Goal: Communication & Community: Answer question/provide support

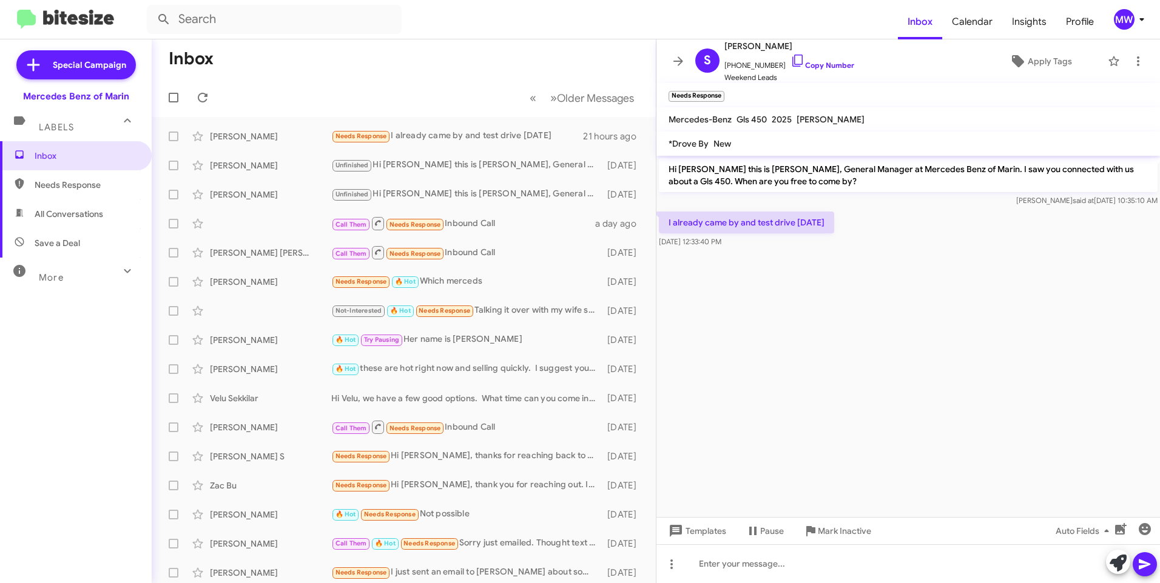
click at [80, 178] on span "Needs Response" at bounding box center [76, 184] width 152 height 29
type input "in:needs-response"
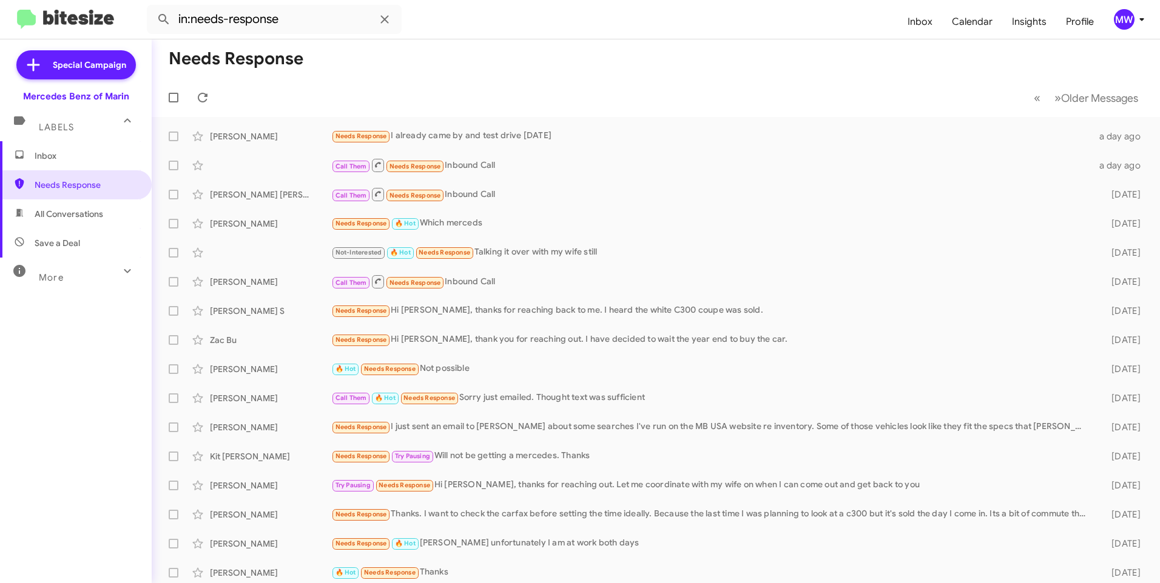
click at [79, 163] on span "Inbox" at bounding box center [76, 155] width 152 height 29
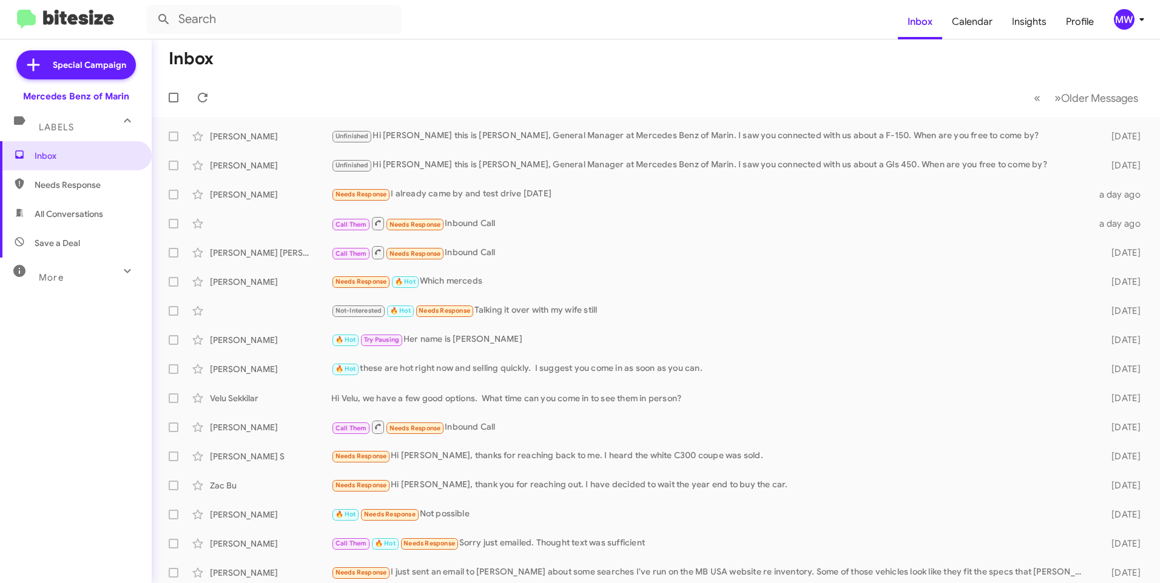
click at [75, 178] on span "Needs Response" at bounding box center [76, 184] width 152 height 29
type input "in:needs-response"
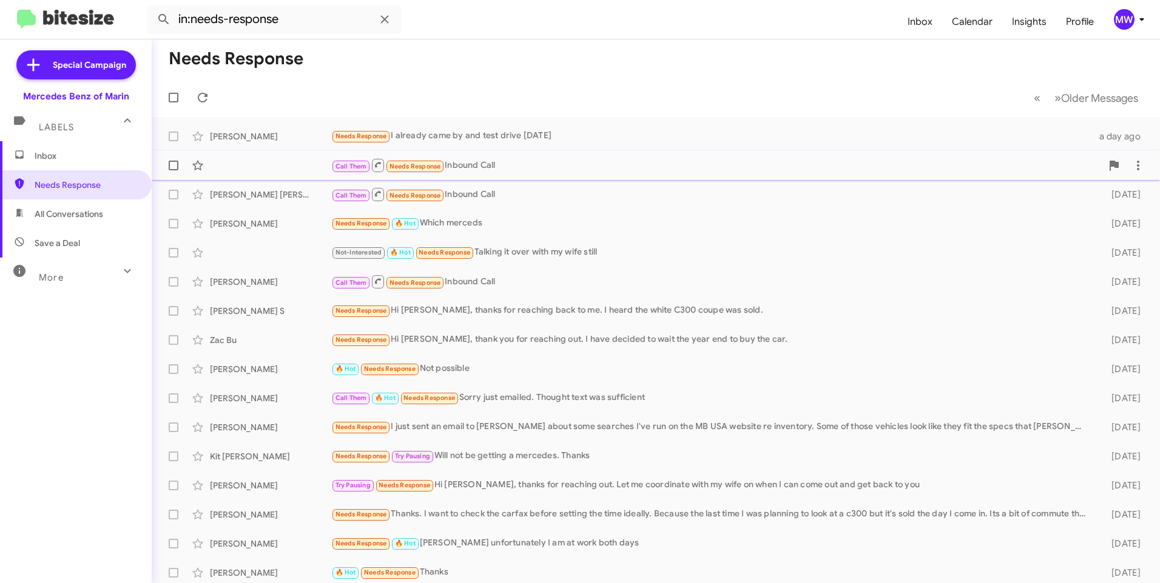
click at [542, 164] on div "Call Them Needs Response Inbound Call" at bounding box center [716, 165] width 770 height 15
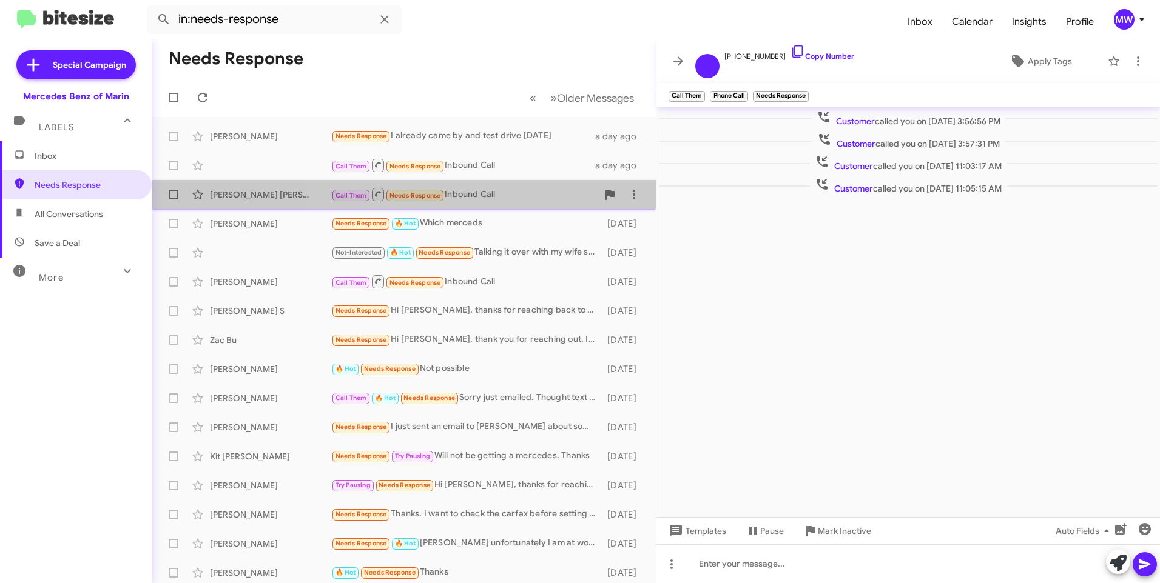
click at [529, 191] on div "Call Them Needs Response Inbound Call" at bounding box center [464, 194] width 266 height 15
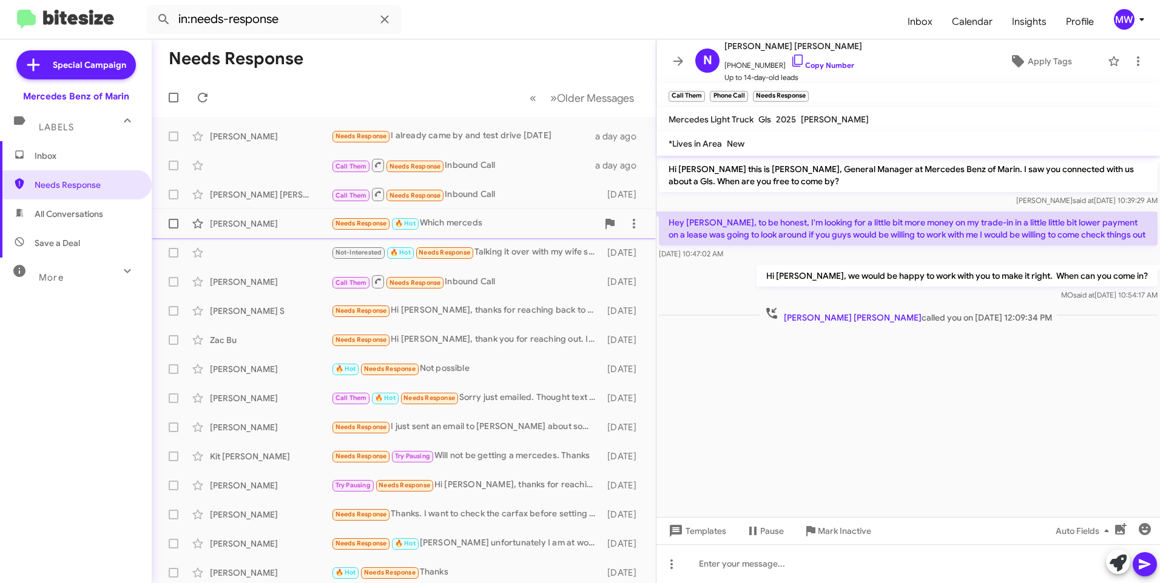
click at [526, 226] on div "Needs Response 🔥 Hot Which merceds" at bounding box center [464, 224] width 266 height 14
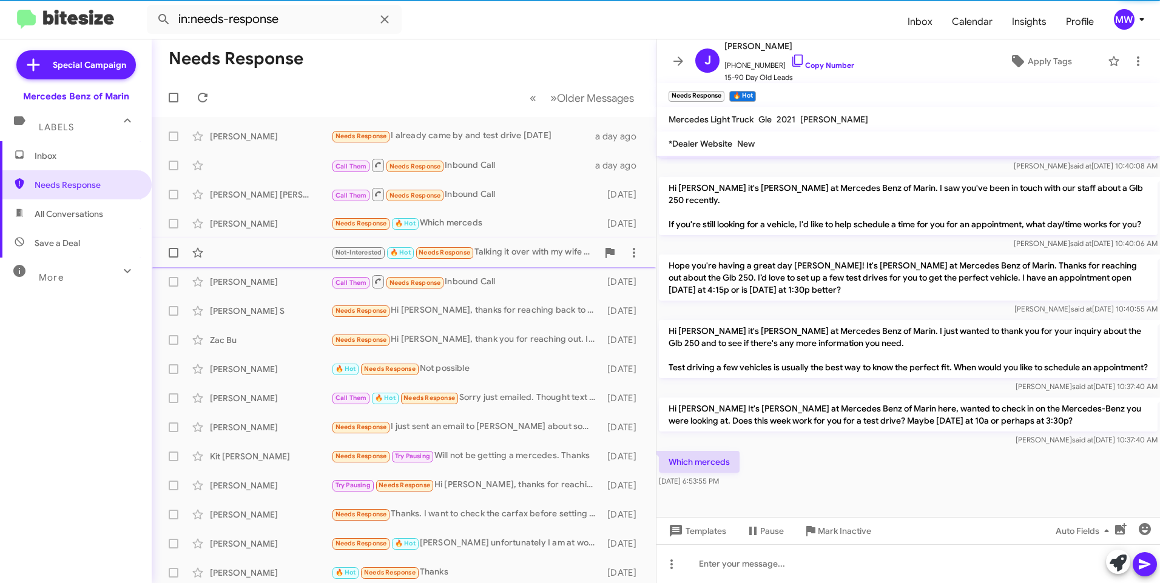
click at [533, 244] on div "Not-Interested 🔥 Hot Needs Response Talking it over with my wife still [DATE]" at bounding box center [403, 253] width 485 height 24
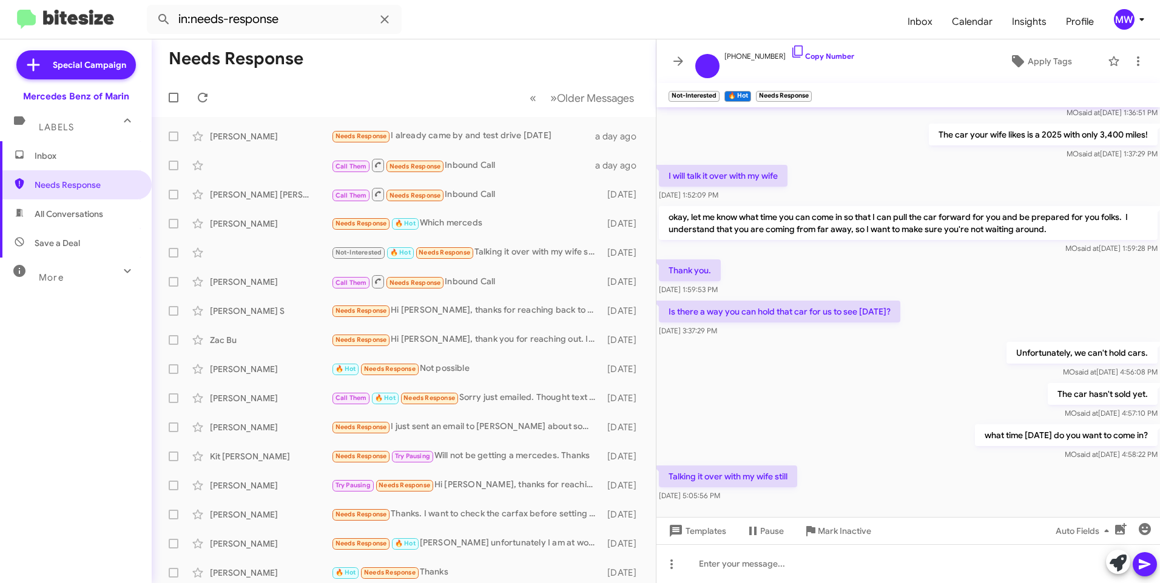
scroll to position [473, 0]
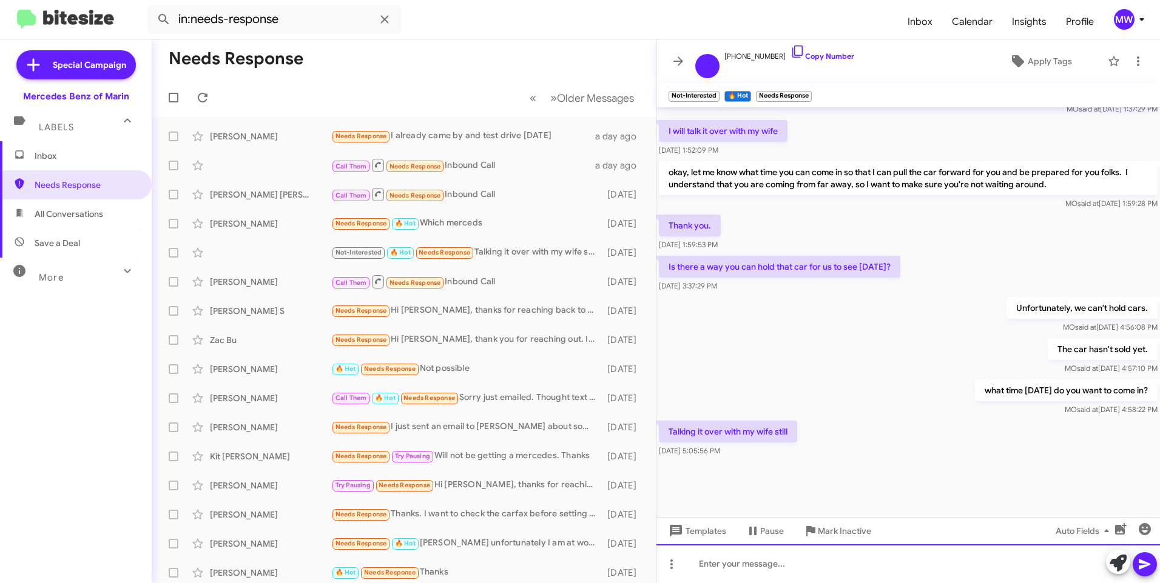
click at [804, 566] on div at bounding box center [907, 564] width 503 height 39
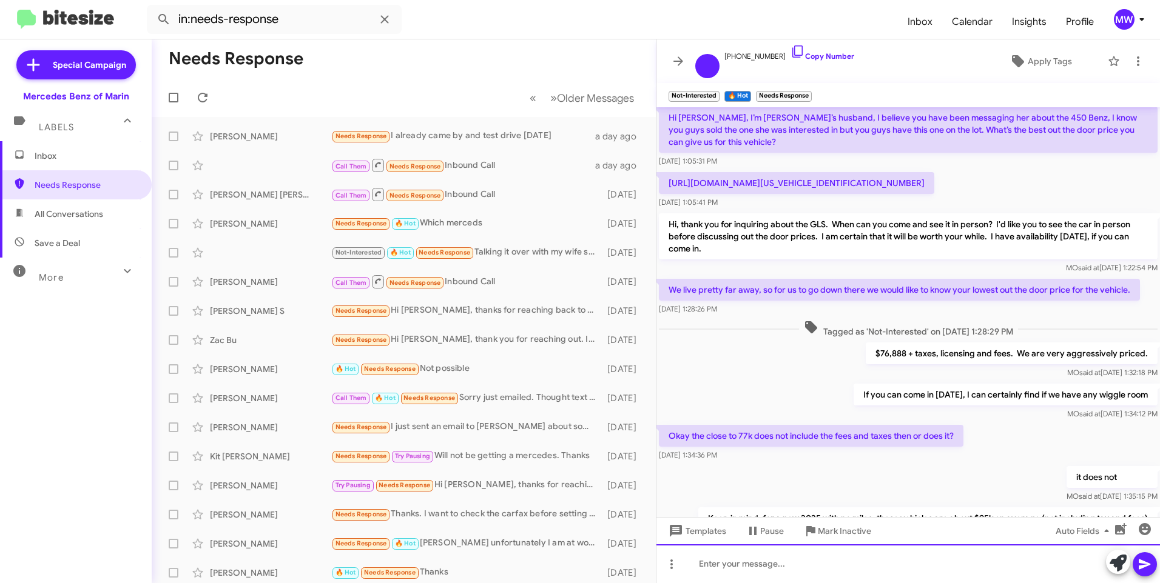
scroll to position [0, 0]
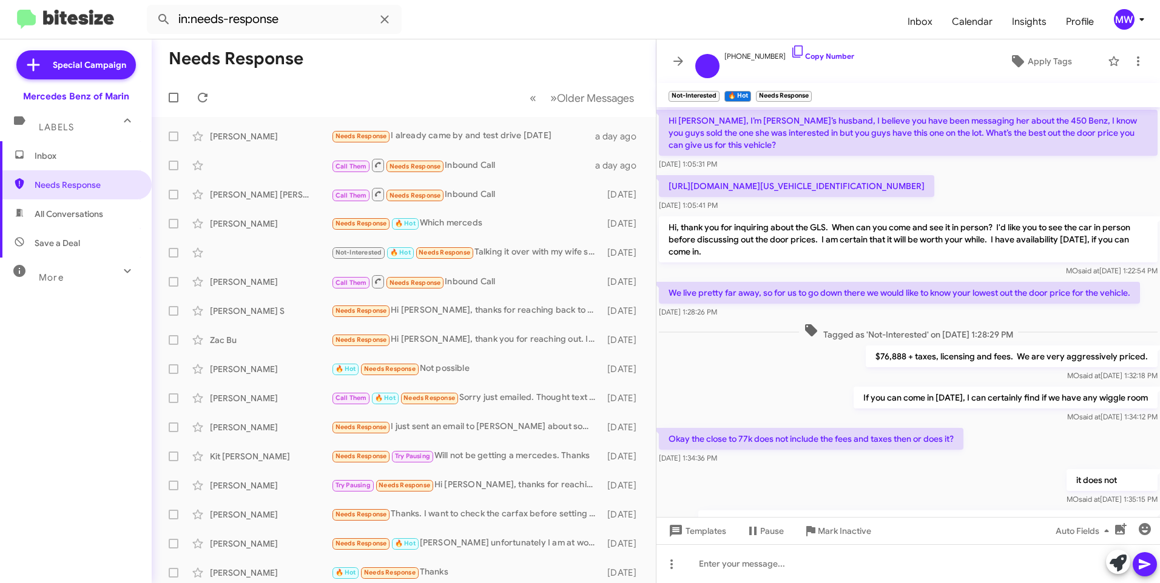
drag, startPoint x: 915, startPoint y: 186, endPoint x: 657, endPoint y: 186, distance: 257.8
click at [657, 186] on div "[URL][DOMAIN_NAME][US_VEHICLE_IDENTIFICATION_NUMBER] [DATE] 1:05:41 PM" at bounding box center [907, 193] width 503 height 41
drag, startPoint x: 657, startPoint y: 186, endPoint x: 714, endPoint y: 184, distance: 57.0
copy p "[URL][DOMAIN_NAME][US_VEHICLE_IDENTIFICATION_NUMBER]"
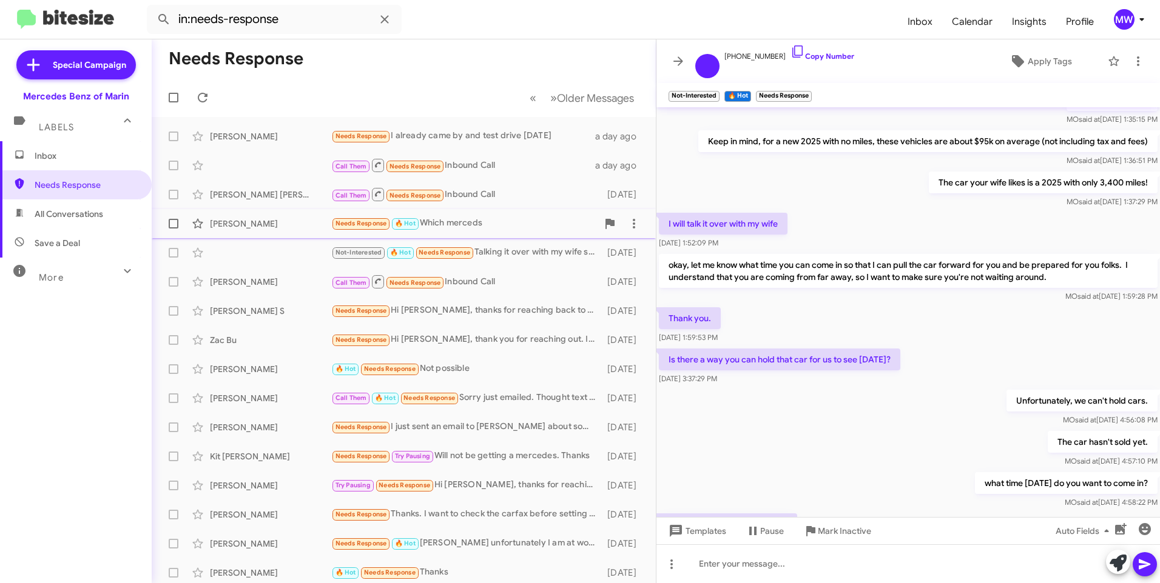
scroll to position [485, 0]
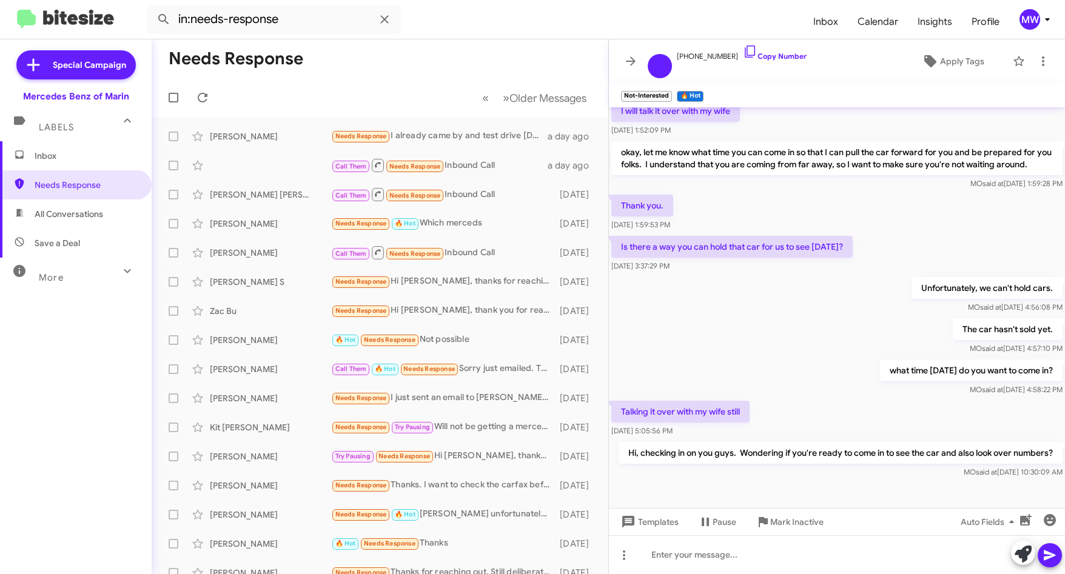
scroll to position [542, 0]
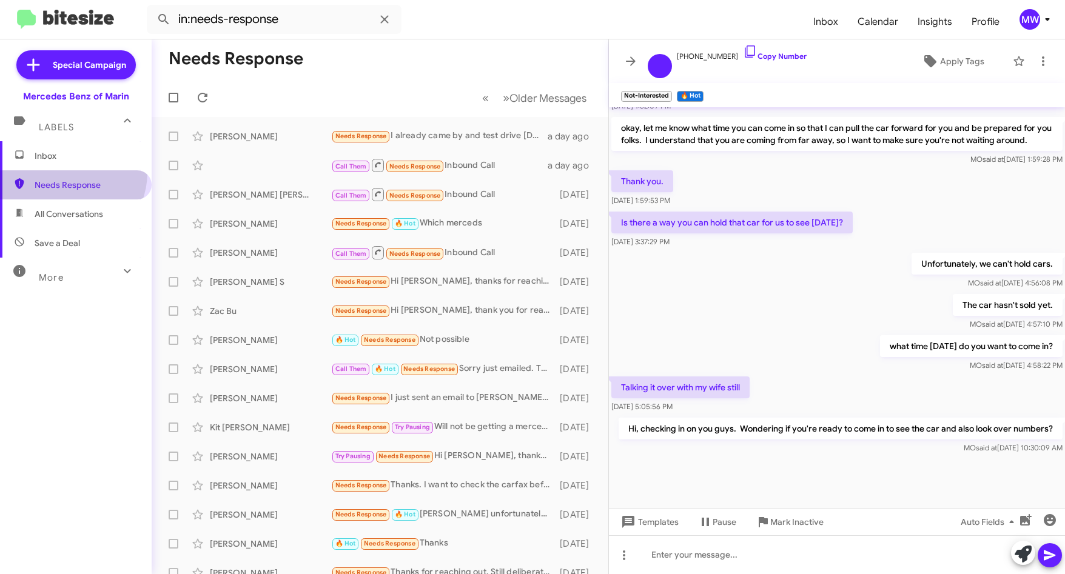
click at [67, 173] on span "Needs Response" at bounding box center [76, 184] width 152 height 29
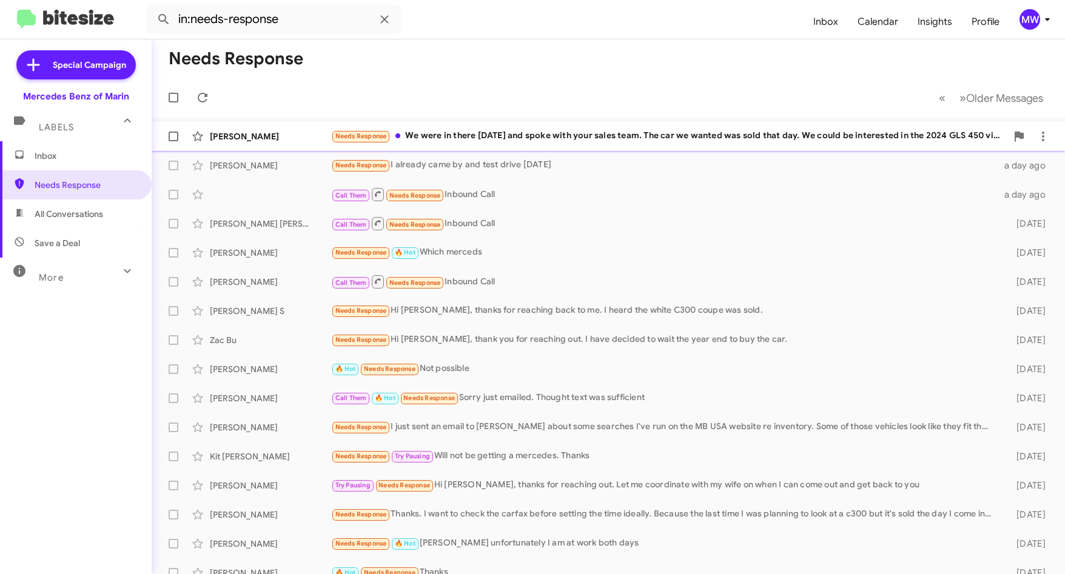
click at [549, 137] on div "Needs Response We were in there [DATE] and spoke with your sales team. The car …" at bounding box center [669, 136] width 676 height 14
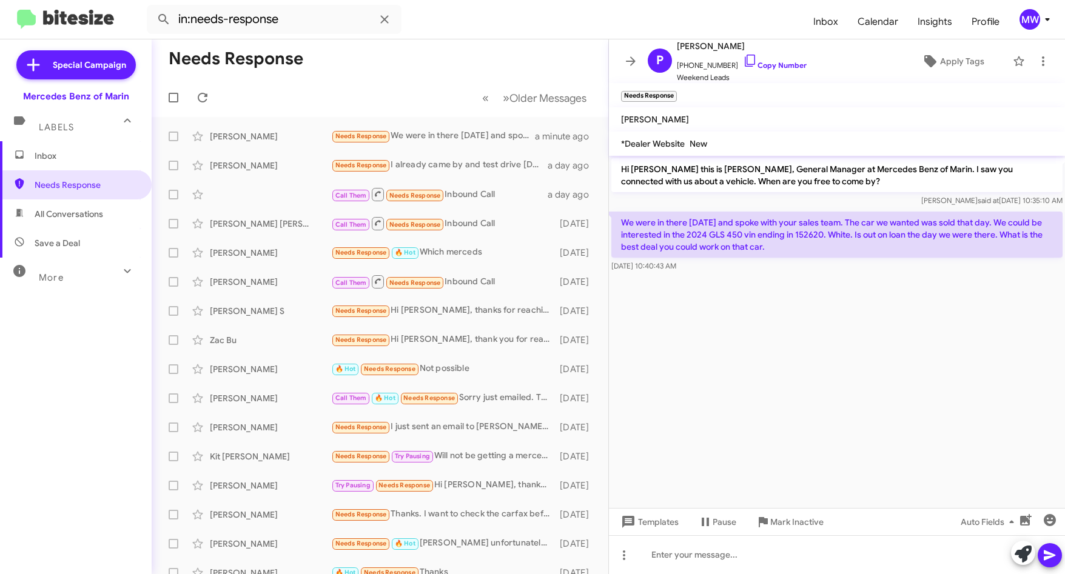
drag, startPoint x: 623, startPoint y: 219, endPoint x: 833, endPoint y: 246, distance: 211.6
click at [833, 246] on p "We were in there [DATE] and spoke with your sales team. The car we wanted was s…" at bounding box center [836, 235] width 451 height 46
drag, startPoint x: 833, startPoint y: 246, endPoint x: 782, endPoint y: 295, distance: 70.8
click at [781, 296] on cdk-virtual-scroll-viewport "Hi [PERSON_NAME] this is [PERSON_NAME], General Manager at Mercedes Benz of Mar…" at bounding box center [837, 332] width 456 height 352
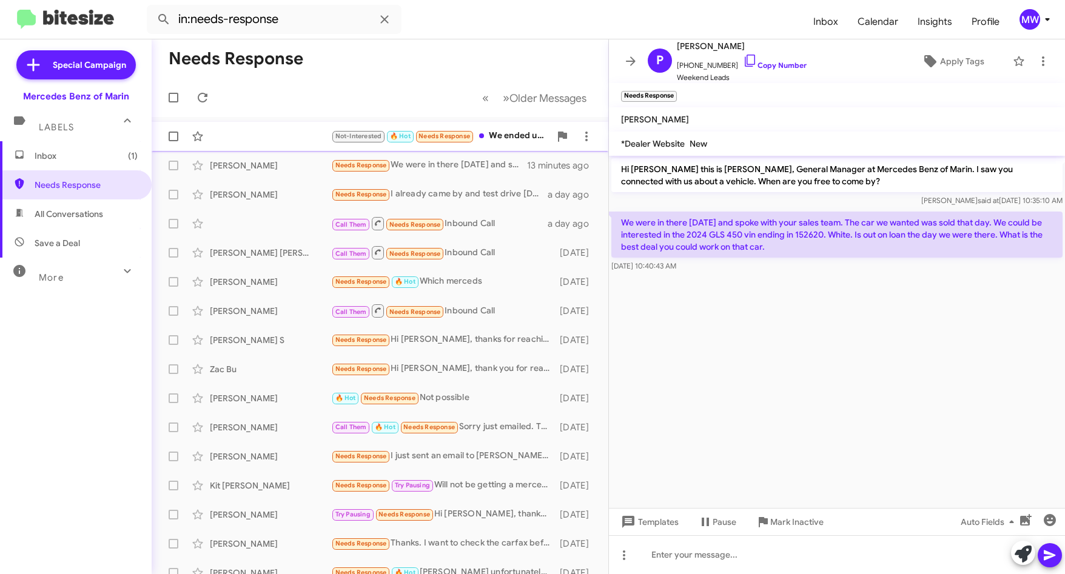
click at [500, 132] on div "Not-Interested 🔥 Hot Needs Response We ended up buying an X7 bmw this weekend t…" at bounding box center [440, 136] width 219 height 14
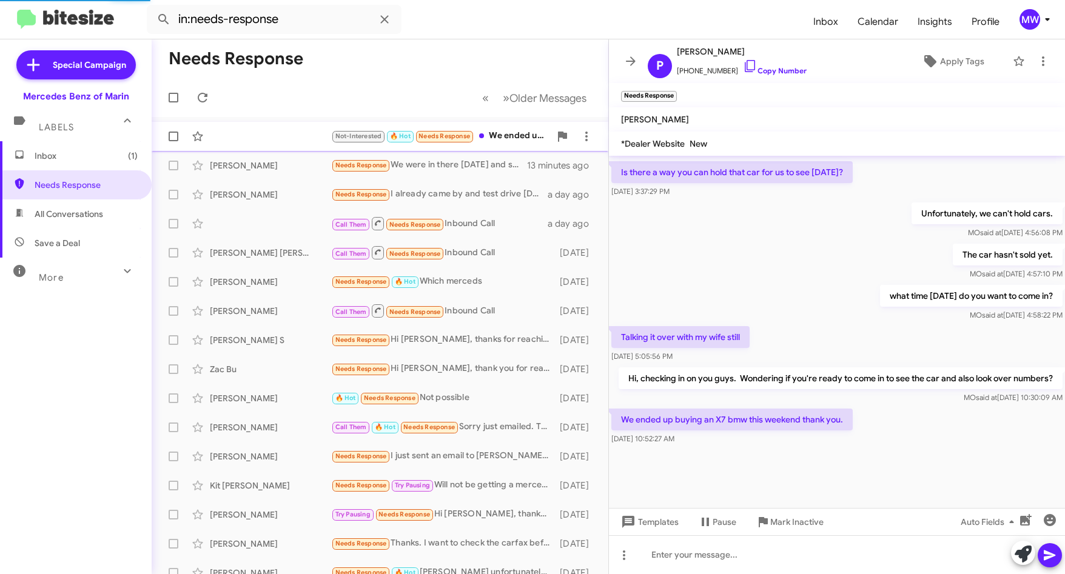
scroll to position [551, 0]
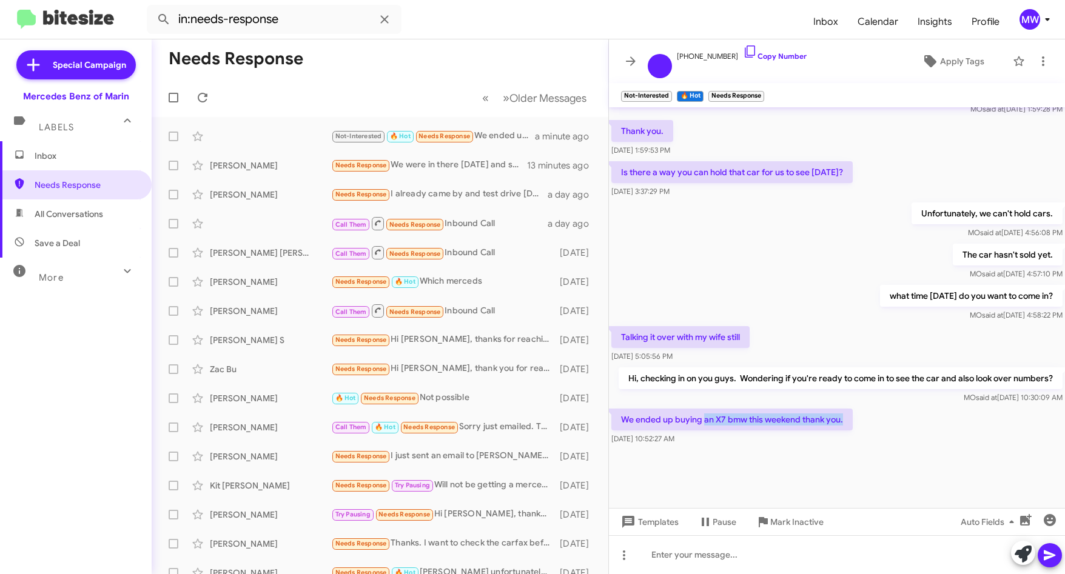
drag, startPoint x: 705, startPoint y: 421, endPoint x: 857, endPoint y: 424, distance: 152.3
click at [857, 424] on div "We ended up buying an X7 bmw this weekend thank you. Aug 12, 2025, 10:52:27 AM" at bounding box center [837, 426] width 456 height 41
drag, startPoint x: 857, startPoint y: 424, endPoint x: 824, endPoint y: 447, distance: 40.5
click at [824, 447] on div "We ended up buying an X7 bmw this weekend thank you. Aug 12, 2025, 10:52:27 AM" at bounding box center [837, 426] width 456 height 41
drag, startPoint x: 647, startPoint y: 415, endPoint x: 856, endPoint y: 420, distance: 209.3
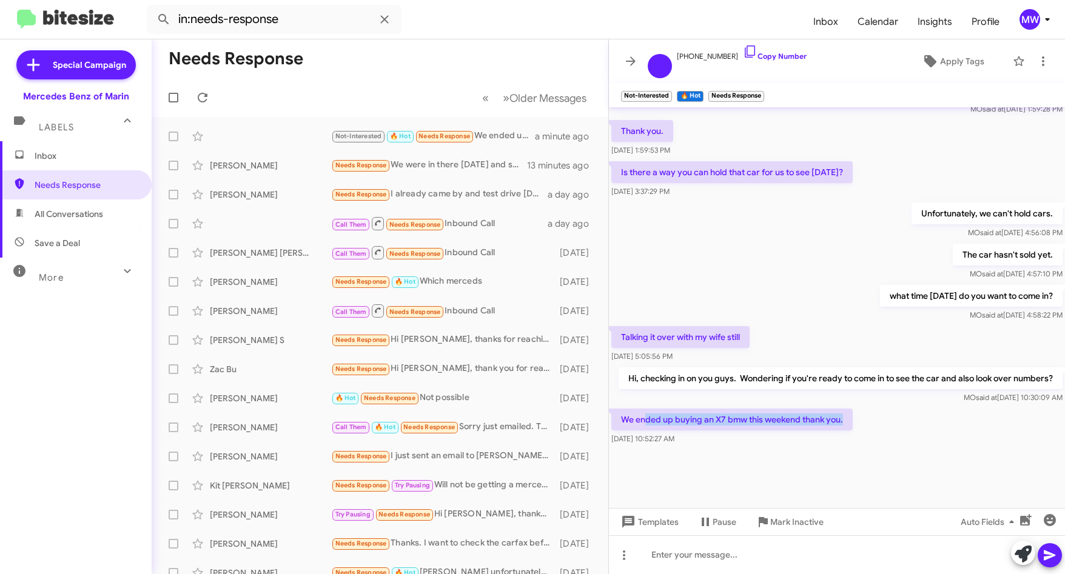
click at [856, 420] on div "We ended up buying an X7 bmw this weekend thank you. Aug 12, 2025, 10:52:27 AM" at bounding box center [837, 426] width 456 height 41
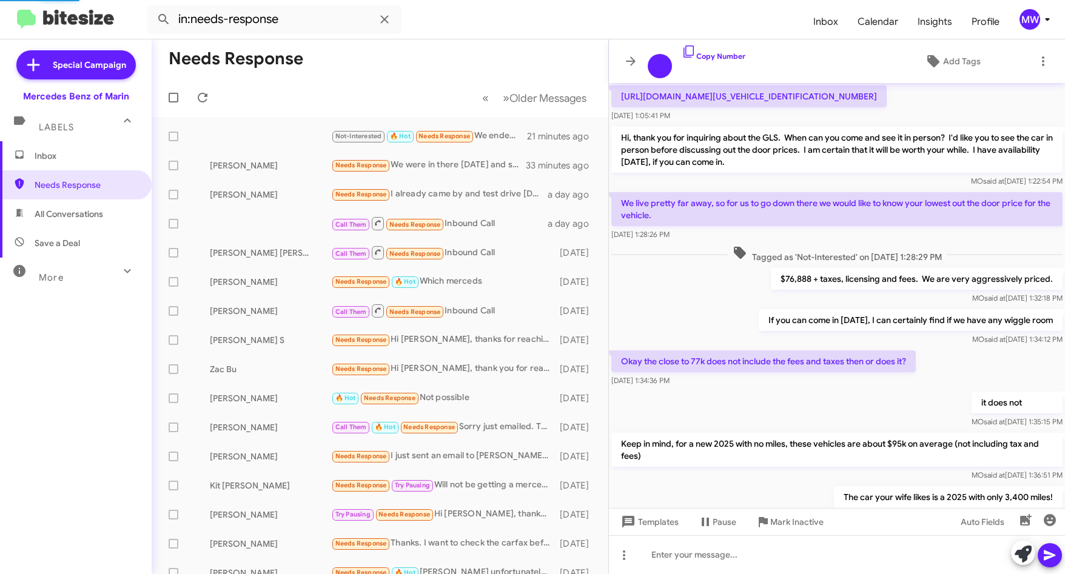
scroll to position [526, 0]
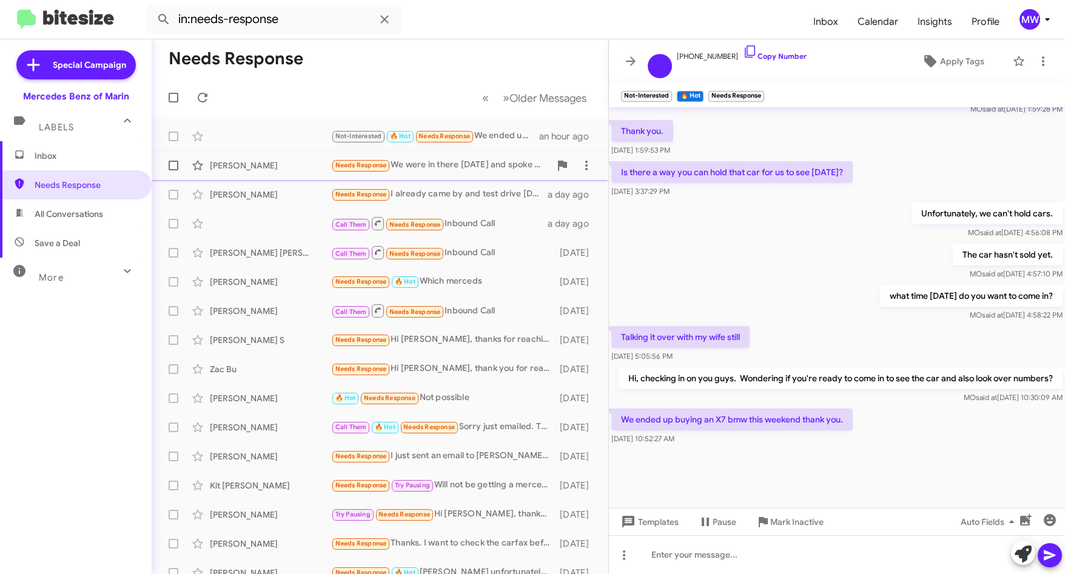
click at [466, 161] on div "Needs Response We were in there [DATE] and spoke with your sales team. The car …" at bounding box center [440, 165] width 219 height 14
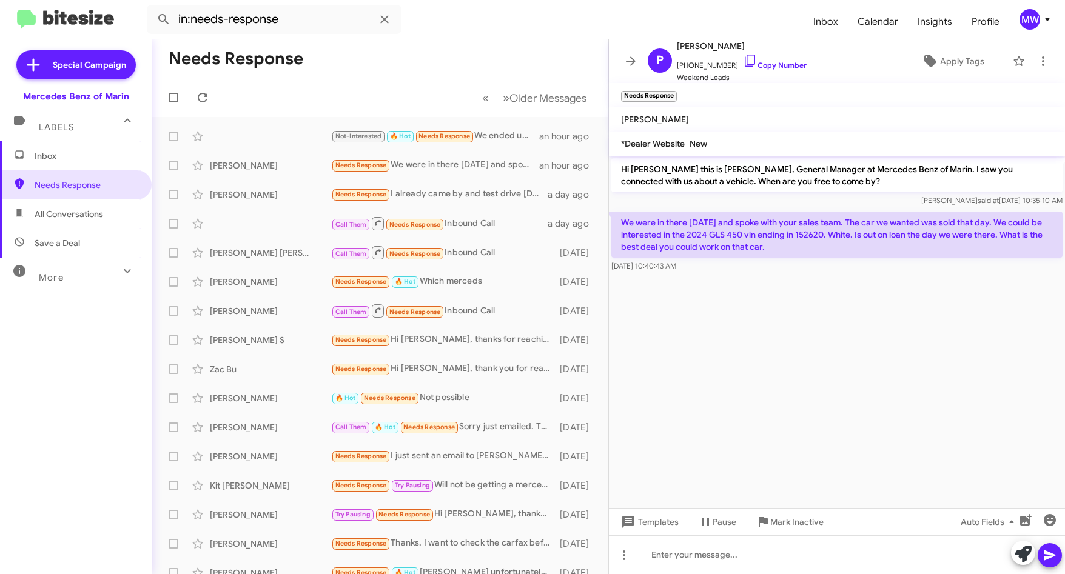
drag, startPoint x: 685, startPoint y: 217, endPoint x: 807, endPoint y: 249, distance: 125.5
click at [807, 249] on p "We were in there on Sunday and spoke with your sales team. The car we wanted wa…" at bounding box center [836, 235] width 451 height 46
drag, startPoint x: 807, startPoint y: 249, endPoint x: 844, endPoint y: 355, distance: 113.0
click at [841, 352] on cdk-virtual-scroll-viewport "Hi Paul this is Omar Ibrahimi, General Manager at Mercedes Benz of Marin. I saw…" at bounding box center [837, 332] width 456 height 352
